Goal: Transaction & Acquisition: Purchase product/service

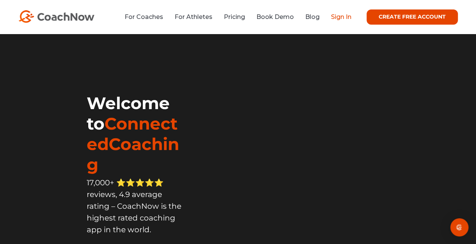
click at [340, 18] on link "Sign In" at bounding box center [341, 16] width 20 height 7
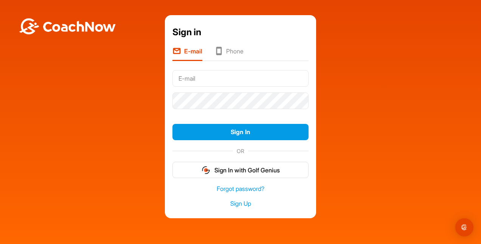
click at [221, 47] on li "Phone" at bounding box center [229, 54] width 29 height 14
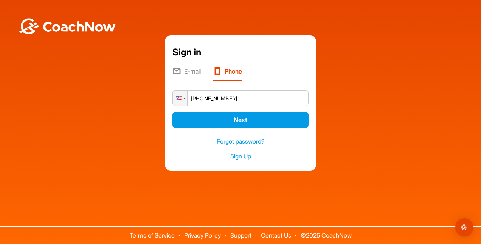
type input "+1 (612) 401-0093"
drag, startPoint x: 242, startPoint y: 128, endPoint x: 244, endPoint y: 135, distance: 7.9
click at [244, 135] on div "E-mail Phone Phone +1 (612) 401-0093 Next We sent confirmation code to +1 (612)…" at bounding box center [241, 116] width 136 height 100
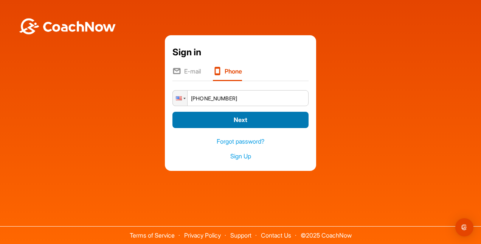
click at [238, 118] on button "Next" at bounding box center [241, 120] width 136 height 16
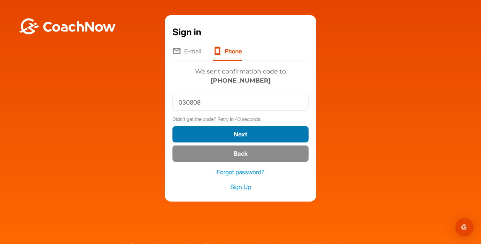
click at [225, 137] on button "Next" at bounding box center [241, 134] width 136 height 16
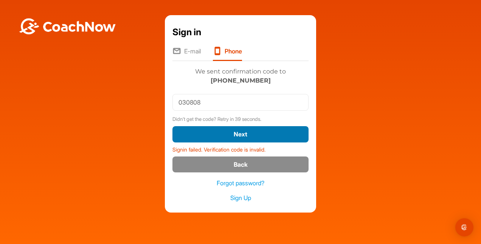
click at [227, 129] on button "Next" at bounding box center [241, 134] width 136 height 16
click at [227, 130] on button "Next" at bounding box center [241, 134] width 136 height 16
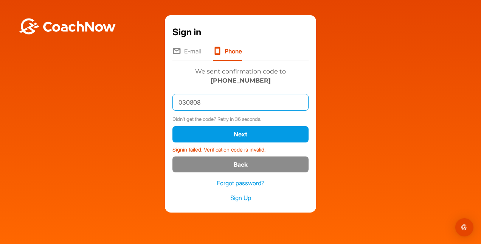
click at [185, 102] on input "030808" at bounding box center [241, 102] width 136 height 17
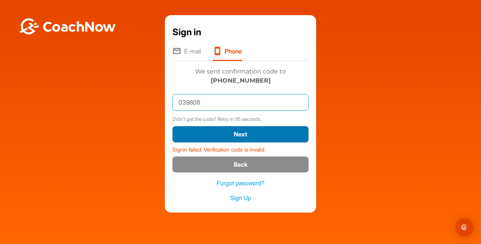
type input "039808"
click at [215, 135] on button "Next" at bounding box center [241, 134] width 136 height 16
click at [252, 138] on button "Next" at bounding box center [241, 134] width 136 height 16
click at [242, 142] on button "Next" at bounding box center [241, 134] width 136 height 16
click at [232, 134] on button "Next" at bounding box center [241, 134] width 136 height 16
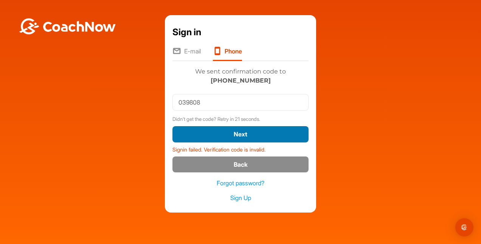
click at [232, 134] on button "Next" at bounding box center [241, 134] width 136 height 16
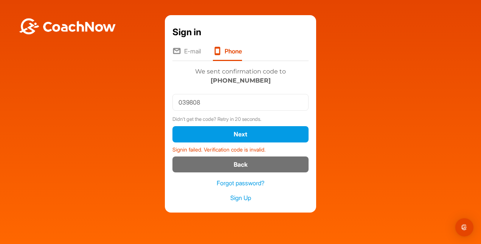
click at [238, 160] on button "Back" at bounding box center [241, 164] width 136 height 16
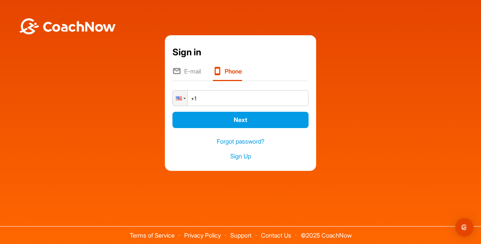
click at [222, 101] on input "+1" at bounding box center [241, 98] width 136 height 16
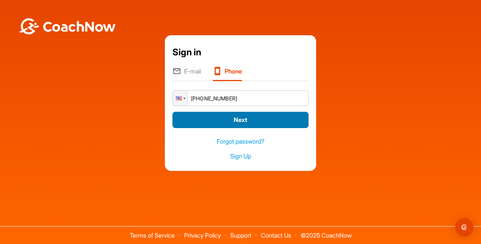
type input "+1 (612) 401-0093"
click at [235, 123] on button "Next" at bounding box center [241, 120] width 136 height 16
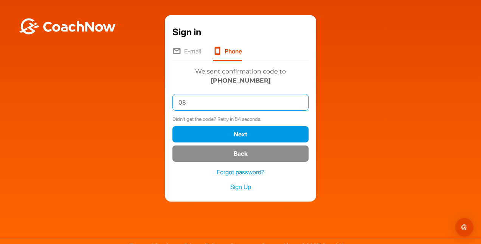
type input "0"
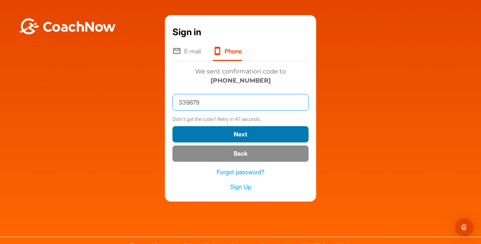
type input "339879"
click at [218, 134] on button "Next" at bounding box center [241, 134] width 136 height 16
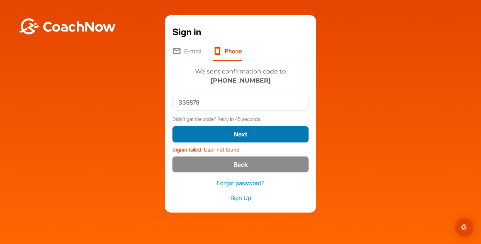
click at [218, 133] on button "Next" at bounding box center [241, 134] width 136 height 16
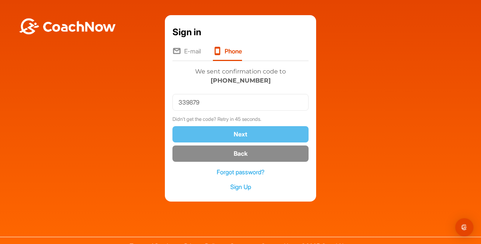
click at [218, 133] on button "Next" at bounding box center [241, 134] width 136 height 16
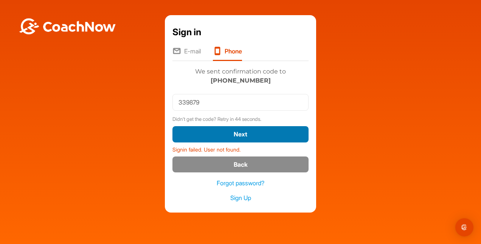
click at [218, 133] on button "Next" at bounding box center [241, 134] width 136 height 16
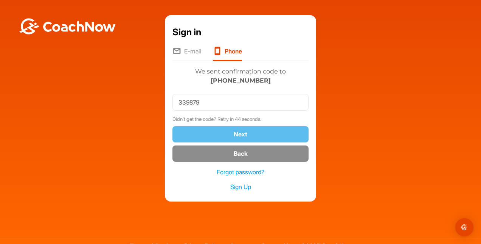
click at [218, 133] on button "Next" at bounding box center [241, 134] width 136 height 16
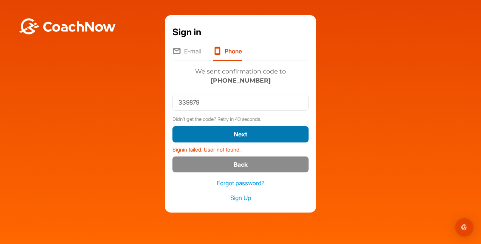
click at [218, 133] on button "Next" at bounding box center [241, 134] width 136 height 16
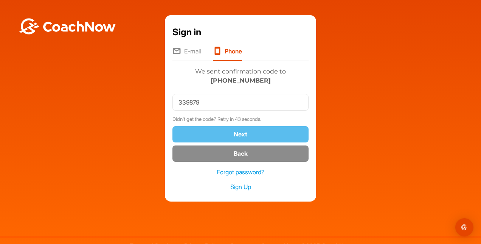
click at [218, 133] on button "Next" at bounding box center [241, 134] width 136 height 16
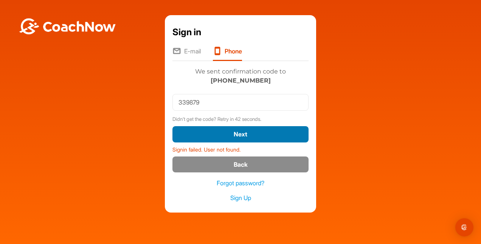
click at [218, 133] on button "Next" at bounding box center [241, 134] width 136 height 16
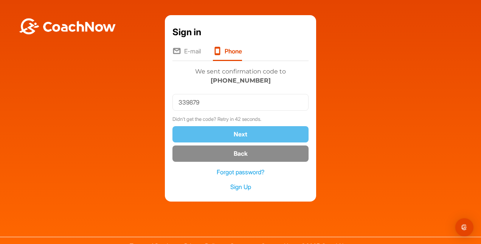
click at [218, 133] on button "Next" at bounding box center [241, 134] width 136 height 16
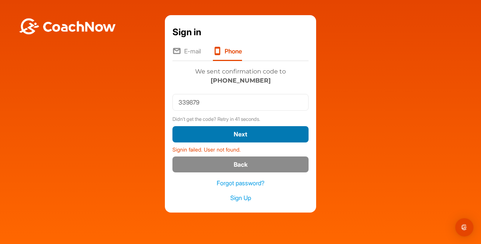
click at [218, 133] on button "Next" at bounding box center [241, 134] width 136 height 16
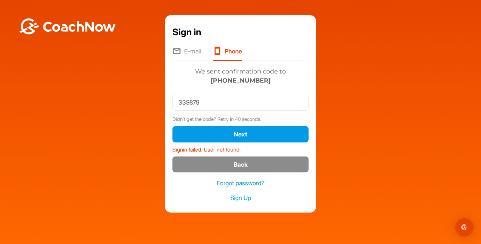
click at [186, 50] on li "E-mail" at bounding box center [187, 54] width 28 height 14
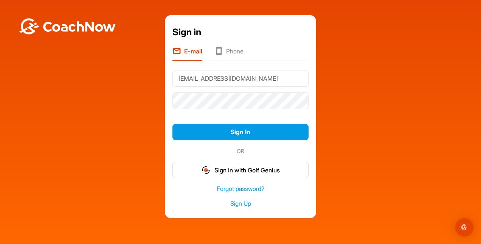
type input "gsatts@icloud.com"
click at [173, 124] on button "Sign In" at bounding box center [241, 132] width 136 height 16
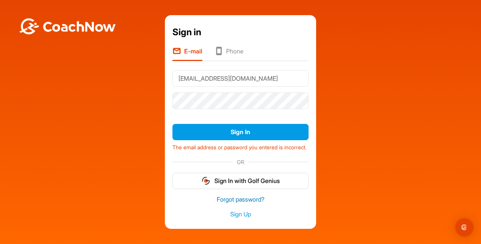
click at [241, 204] on link "Forgot password?" at bounding box center [241, 199] width 136 height 9
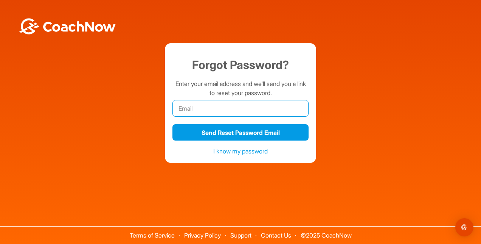
click at [232, 112] on input "email" at bounding box center [241, 108] width 136 height 17
type input "gsatts@icloud.com"
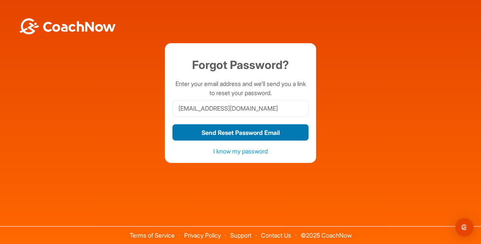
click at [260, 135] on button "Send Reset Password Email" at bounding box center [241, 132] width 136 height 16
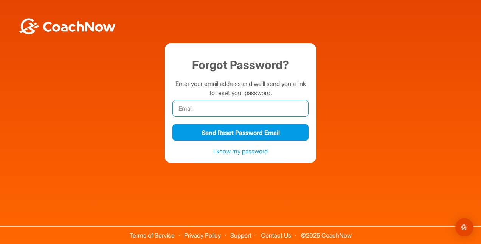
click at [188, 107] on input "email" at bounding box center [241, 108] width 136 height 17
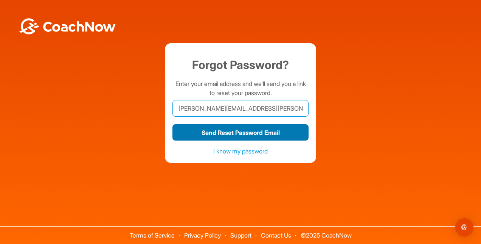
type input "gavin.sattler@prov.academy"
click at [226, 135] on button "Send Reset Password Email" at bounding box center [241, 132] width 136 height 16
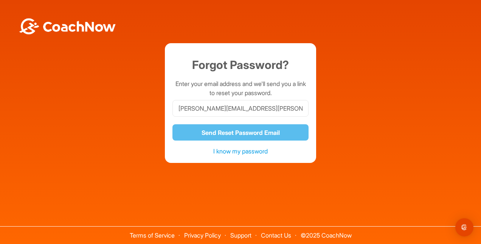
click at [244, 148] on link "I know my password" at bounding box center [240, 151] width 54 height 8
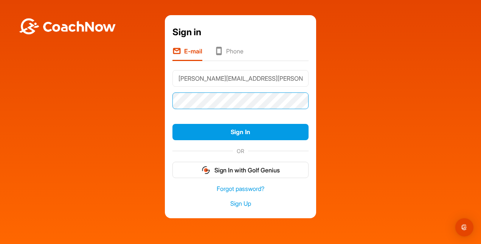
click at [173, 124] on button "Sign In" at bounding box center [241, 132] width 136 height 16
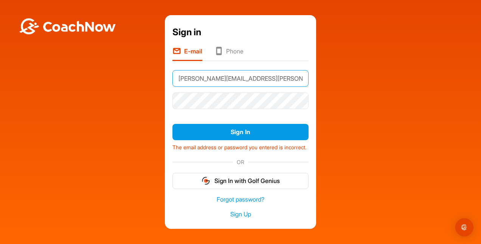
click at [281, 79] on input "gavin.sattler@prov.academy" at bounding box center [241, 78] width 136 height 17
type input "g"
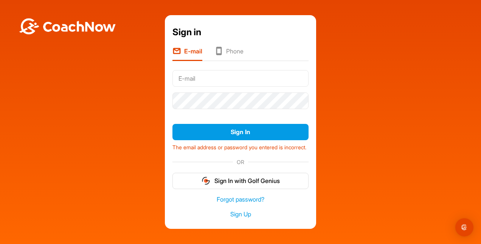
click at [235, 47] on li "Phone" at bounding box center [229, 54] width 29 height 14
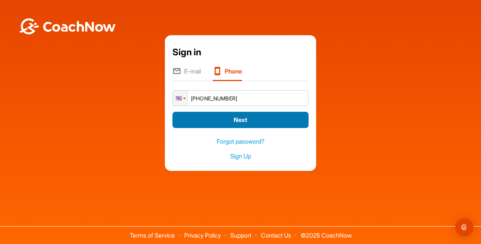
type input "+1 (612) 401-0093"
click at [232, 126] on button "Next" at bounding box center [241, 120] width 136 height 16
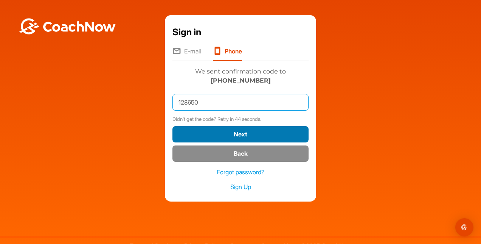
type input "128650"
click at [243, 136] on button "Next" at bounding box center [241, 134] width 136 height 16
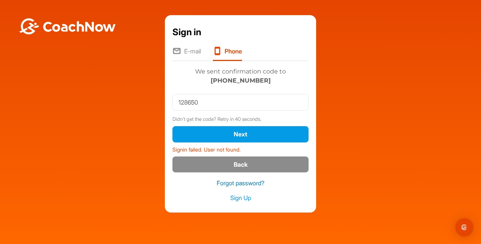
click at [244, 181] on link "Forgot password?" at bounding box center [241, 183] width 136 height 9
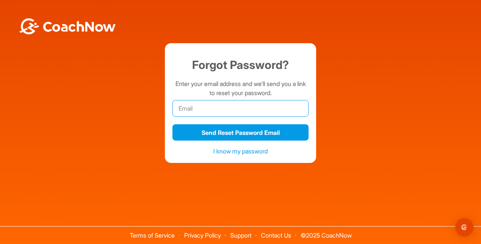
click at [214, 105] on input "email" at bounding box center [241, 108] width 136 height 17
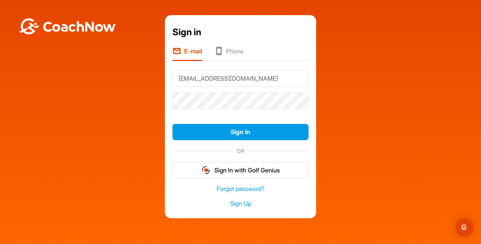
type input "[EMAIL_ADDRESS][DOMAIN_NAME]"
click at [173, 124] on button "Sign In" at bounding box center [241, 132] width 136 height 16
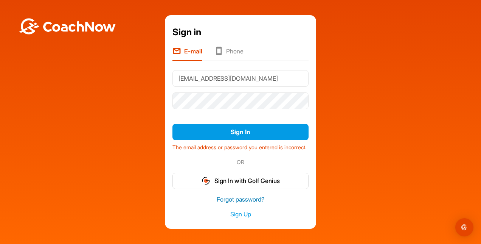
click at [229, 204] on link "Forgot password?" at bounding box center [241, 199] width 136 height 9
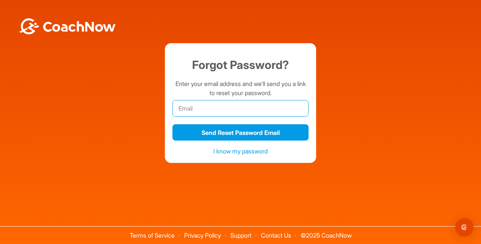
click at [207, 106] on input "email" at bounding box center [241, 108] width 136 height 17
type input "[EMAIL_ADDRESS][DOMAIN_NAME]"
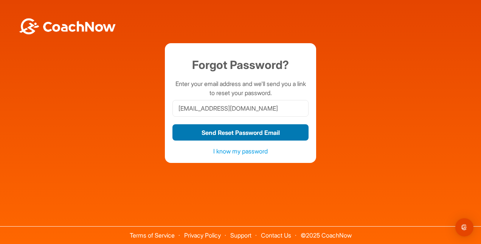
click at [227, 135] on button "Send Reset Password Email" at bounding box center [241, 132] width 136 height 16
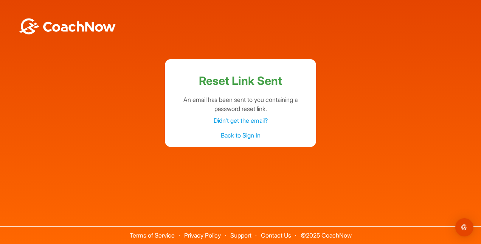
click at [247, 129] on div "Back to Sign In" at bounding box center [241, 135] width 136 height 15
click at [244, 135] on link "Back to Sign In" at bounding box center [241, 135] width 40 height 8
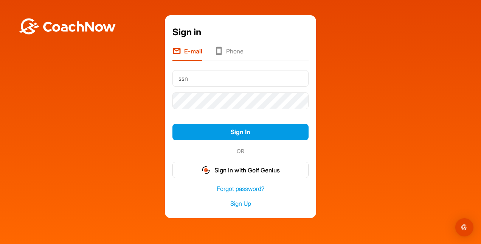
type input "[EMAIL_ADDRESS][DOMAIN_NAME]"
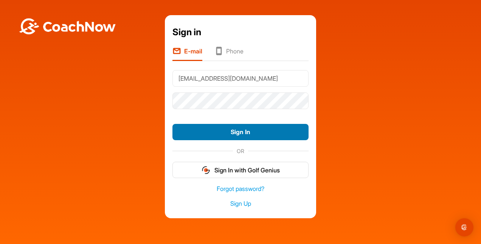
click at [258, 133] on button "Sign In" at bounding box center [241, 132] width 136 height 16
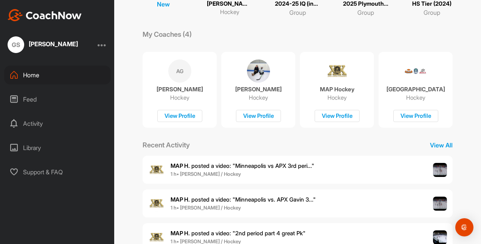
scroll to position [107, 0]
click at [40, 81] on div "Home" at bounding box center [57, 74] width 107 height 19
click at [40, 97] on div "Feed" at bounding box center [57, 99] width 107 height 19
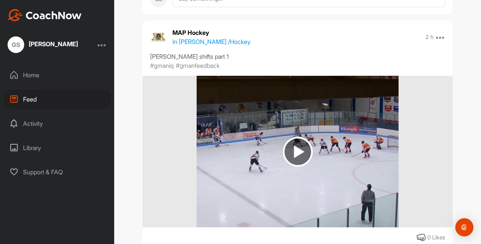
scroll to position [2636, 0]
click at [300, 152] on img at bounding box center [298, 152] width 30 height 30
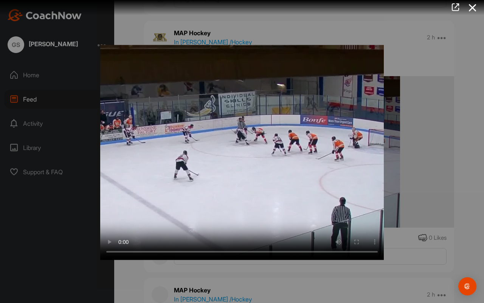
click at [279, 242] on video "Video Player" at bounding box center [242, 151] width 284 height 217
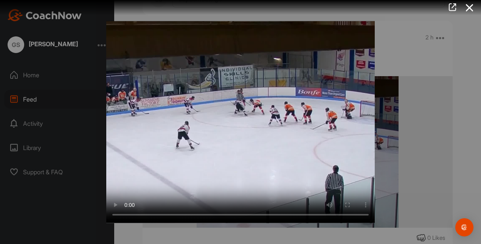
click at [394, 134] on div at bounding box center [240, 122] width 481 height 244
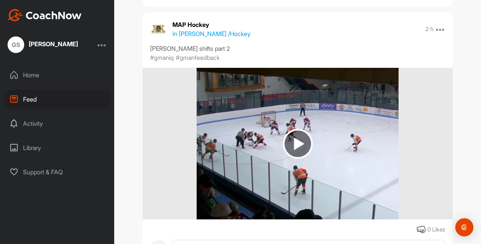
scroll to position [2386, 0]
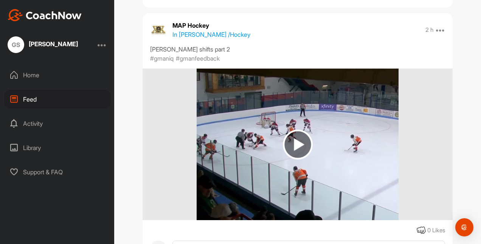
click at [290, 142] on img at bounding box center [298, 144] width 30 height 30
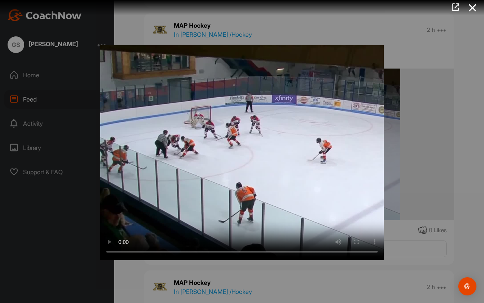
click at [285, 199] on video "Video Player" at bounding box center [242, 151] width 284 height 217
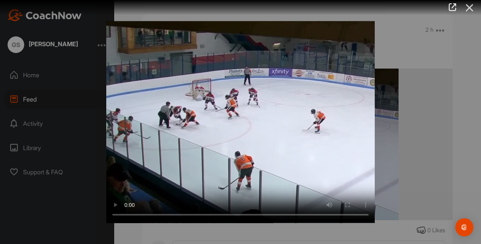
click at [469, 7] on icon at bounding box center [469, 8] width 17 height 14
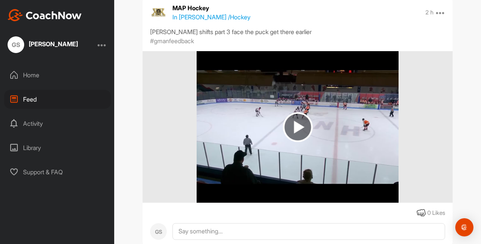
scroll to position [2142, 0]
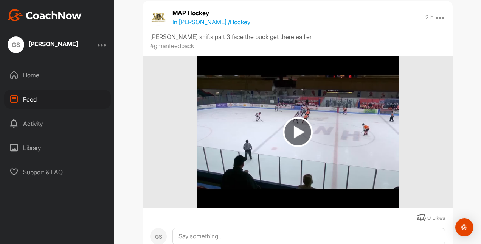
click at [286, 137] on img at bounding box center [298, 132] width 30 height 30
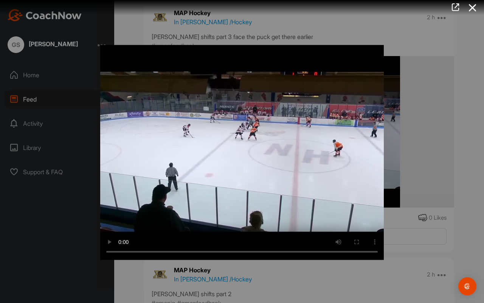
click at [322, 220] on video "Video Player" at bounding box center [242, 151] width 284 height 217
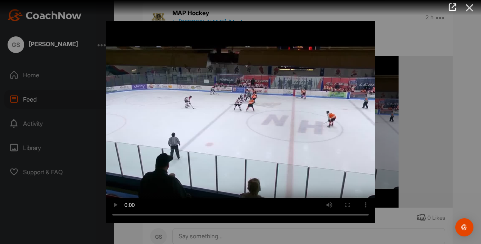
click at [468, 1] on icon at bounding box center [469, 8] width 17 height 14
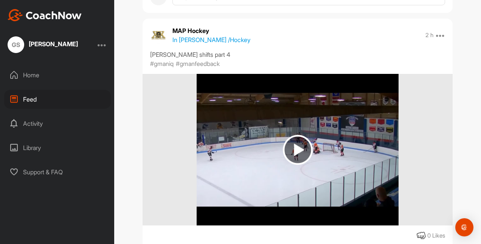
scroll to position [1886, 0]
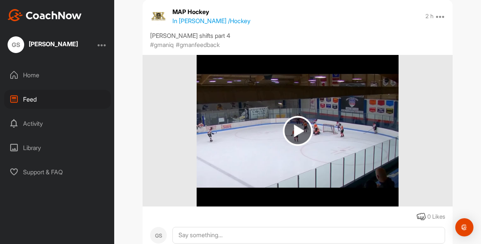
click at [302, 123] on img at bounding box center [298, 131] width 30 height 30
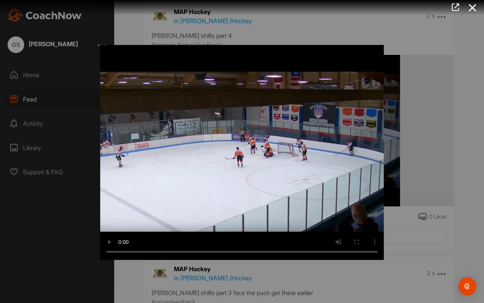
click at [285, 164] on video "Video Player" at bounding box center [242, 151] width 284 height 217
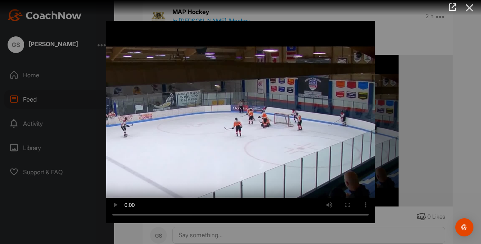
click at [470, 2] on icon at bounding box center [469, 8] width 17 height 14
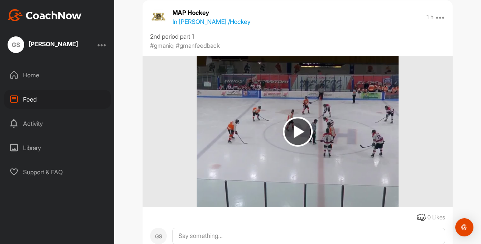
scroll to position [1348, 0]
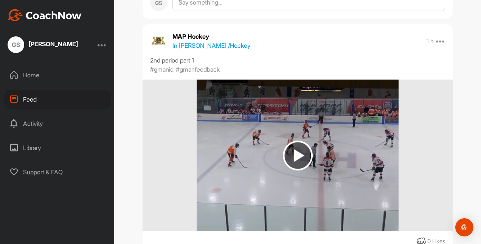
click at [291, 155] on img at bounding box center [298, 155] width 30 height 30
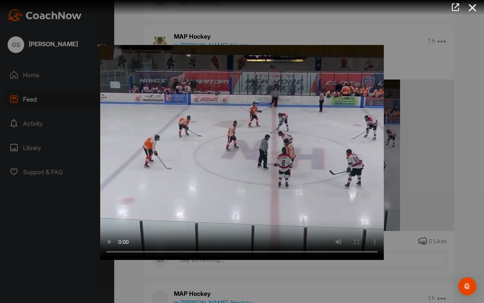
click at [261, 154] on video "Video Player" at bounding box center [242, 151] width 284 height 217
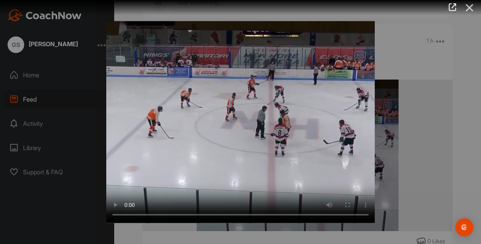
click at [474, 2] on icon at bounding box center [469, 8] width 17 height 14
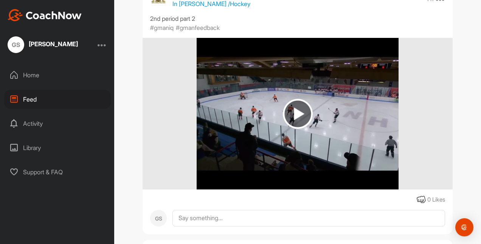
scroll to position [1088, 0]
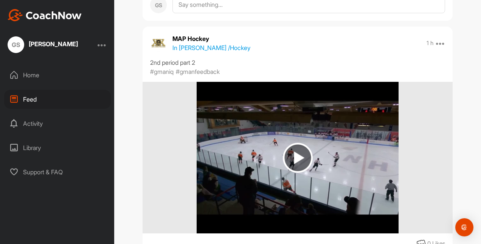
click at [299, 164] on img at bounding box center [298, 158] width 30 height 30
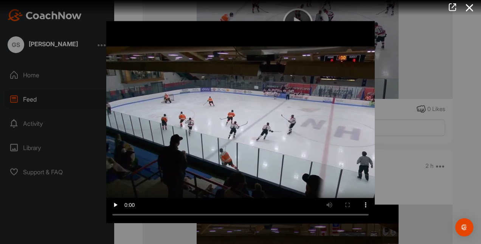
scroll to position [1941, 0]
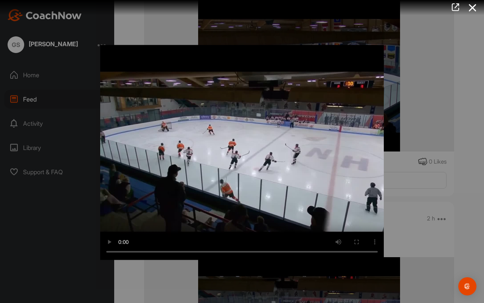
click at [264, 191] on video "Video Player" at bounding box center [242, 151] width 284 height 217
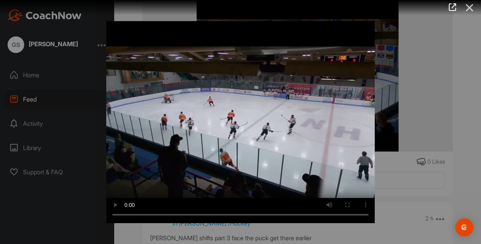
click at [467, 9] on icon at bounding box center [469, 8] width 17 height 14
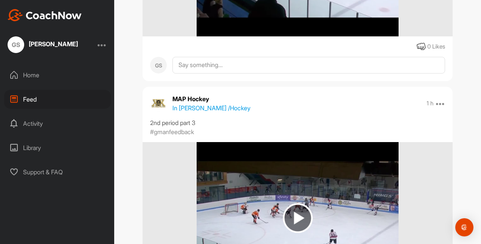
scroll to position [775, 0]
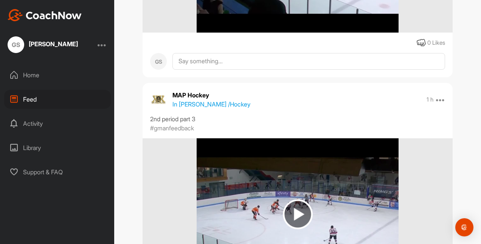
click at [304, 210] on img at bounding box center [298, 214] width 30 height 30
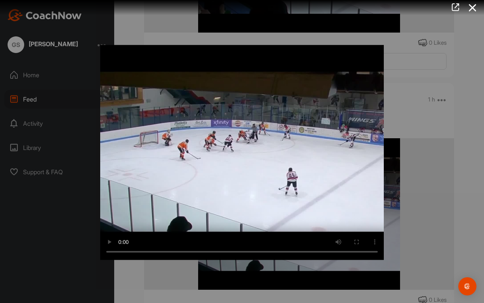
click at [261, 142] on video "Video Player" at bounding box center [242, 151] width 284 height 217
click at [247, 163] on video "Video Player" at bounding box center [242, 151] width 284 height 217
click at [247, 164] on video "Video Player" at bounding box center [242, 151] width 284 height 217
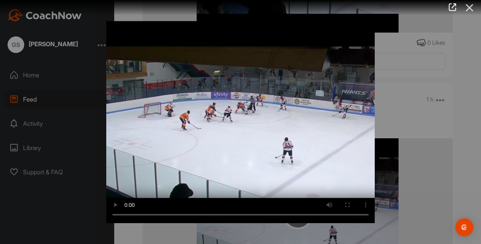
click at [472, 8] on icon at bounding box center [469, 8] width 17 height 14
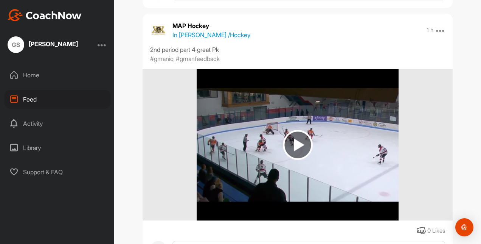
scroll to position [586, 0]
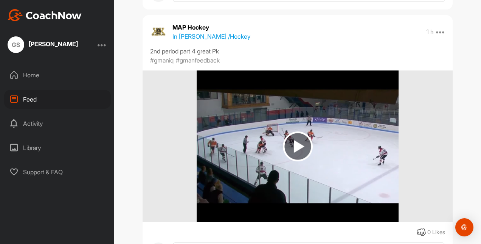
click at [292, 136] on img at bounding box center [298, 146] width 30 height 30
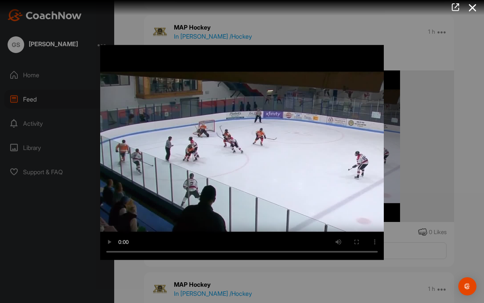
click at [254, 154] on video "Video Player" at bounding box center [242, 151] width 284 height 217
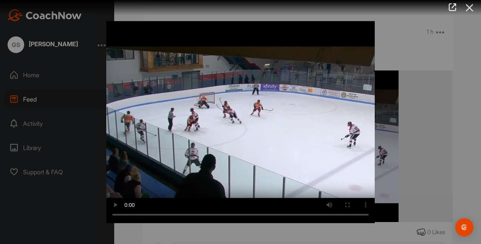
click at [469, 4] on icon at bounding box center [469, 8] width 17 height 14
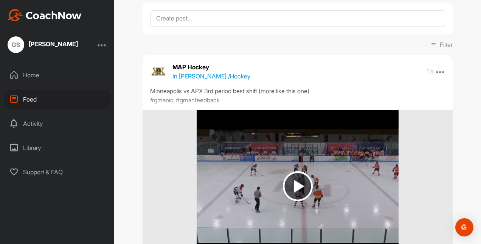
scroll to position [51, 0]
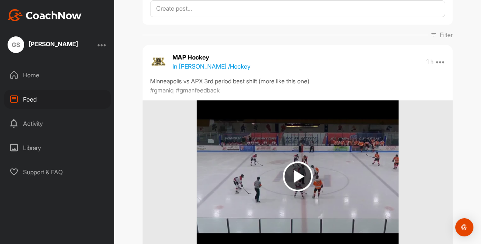
click at [300, 162] on img at bounding box center [298, 176] width 30 height 30
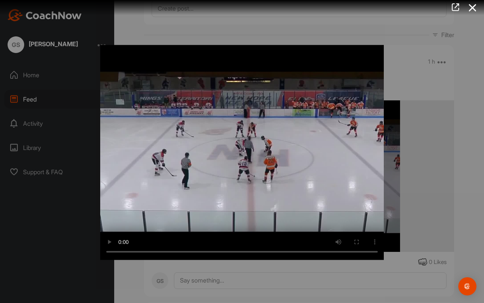
click at [272, 218] on video "Video Player" at bounding box center [242, 151] width 284 height 217
click at [273, 188] on video "Video Player" at bounding box center [242, 151] width 284 height 217
click at [304, 162] on video "Video Player" at bounding box center [242, 151] width 284 height 217
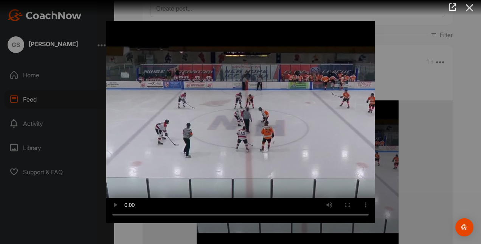
click at [472, 10] on icon at bounding box center [469, 8] width 17 height 14
